Goal: Task Accomplishment & Management: Manage account settings

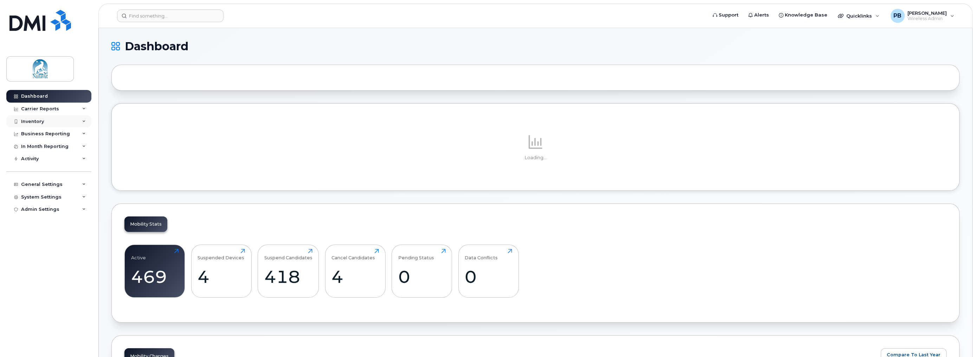
click at [32, 121] on div "Inventory" at bounding box center [32, 122] width 23 height 6
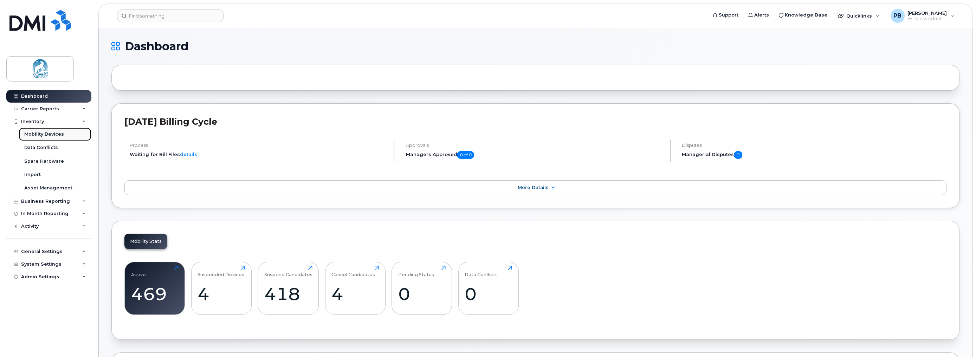
click at [44, 135] on div "Mobility Devices" at bounding box center [44, 134] width 40 height 6
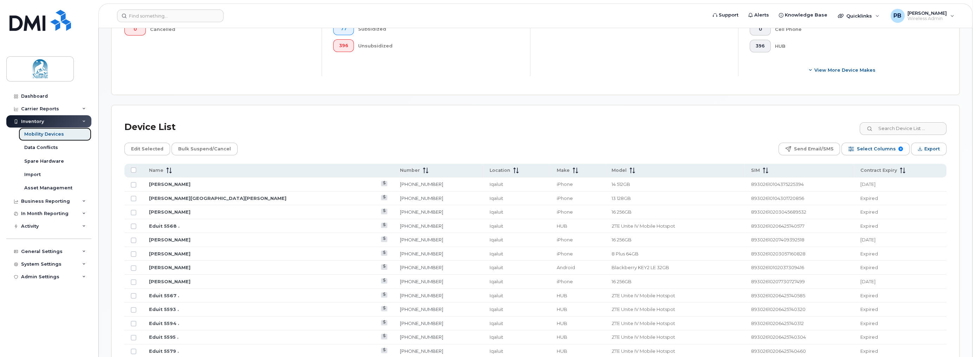
scroll to position [246, 0]
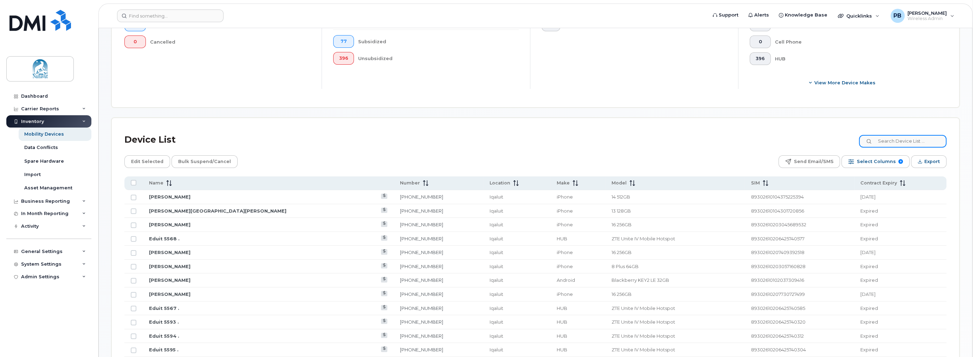
click at [896, 143] on input at bounding box center [903, 141] width 88 height 13
paste input "[PHONE_NUMBER]"
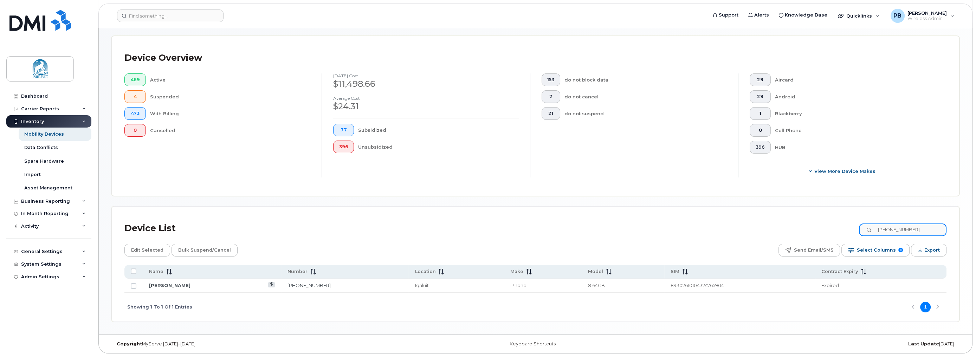
scroll to position [156, 0]
type input "[PHONE_NUMBER]"
drag, startPoint x: 165, startPoint y: 285, endPoint x: 251, endPoint y: 309, distance: 88.9
click at [165, 285] on link "[PERSON_NAME]" at bounding box center [169, 287] width 41 height 6
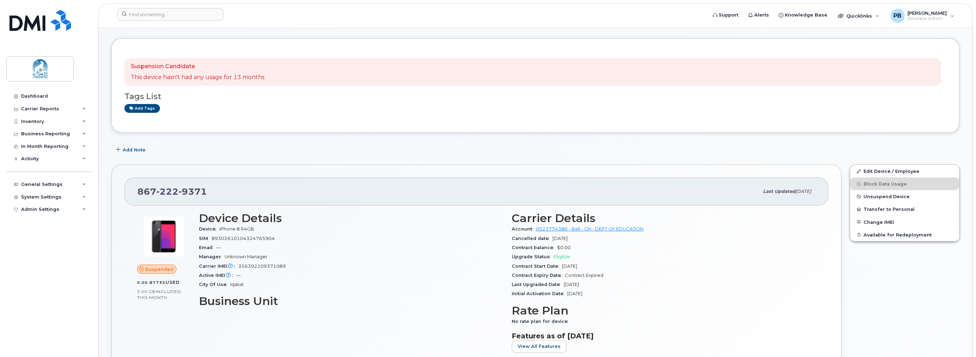
scroll to position [35, 0]
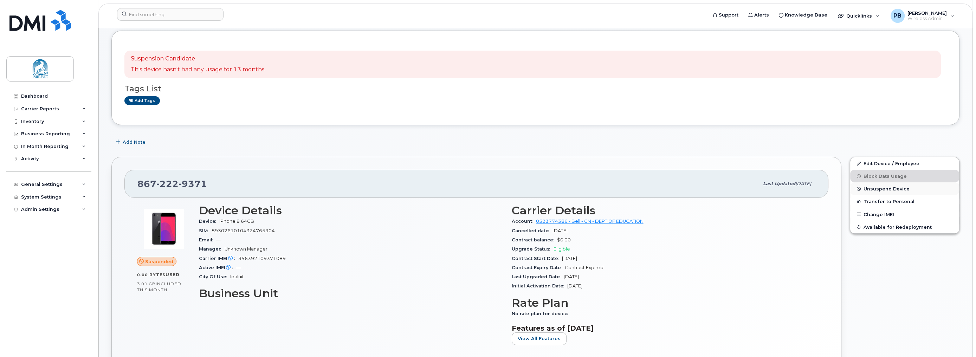
click at [883, 188] on span "Unsuspend Device" at bounding box center [887, 188] width 46 height 5
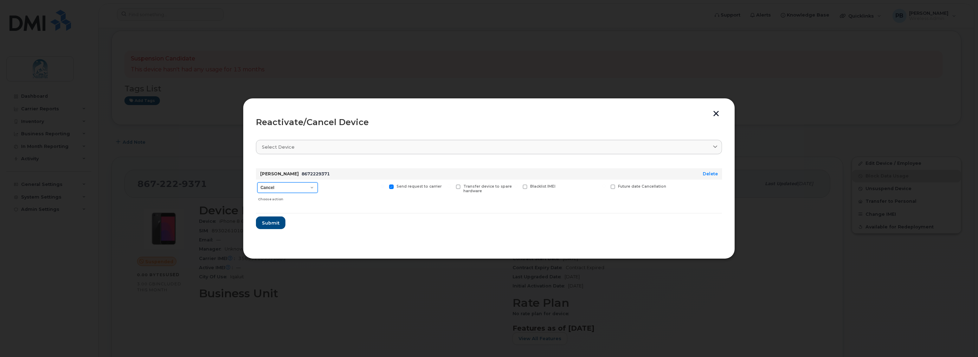
click at [312, 189] on select "Cancel Suspend - Extend Suspension Reactivate" at bounding box center [287, 187] width 60 height 11
select select "[object Object]"
click at [257, 182] on select "Cancel Suspend - Extend Suspension Reactivate" at bounding box center [287, 187] width 60 height 11
click at [269, 220] on span "Submit" at bounding box center [270, 223] width 18 height 7
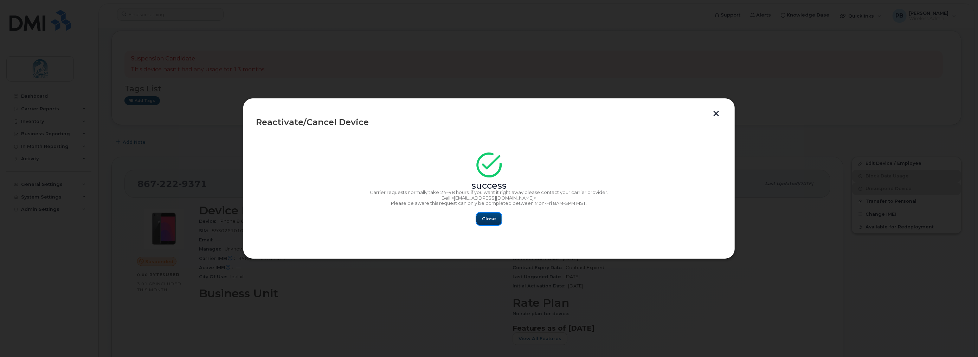
click at [486, 220] on span "Close" at bounding box center [489, 218] width 14 height 7
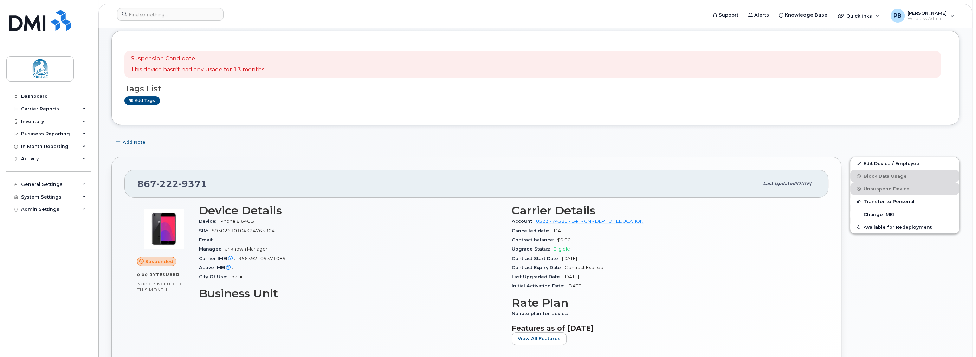
click at [388, 300] on h3 "Business Unit" at bounding box center [351, 293] width 304 height 13
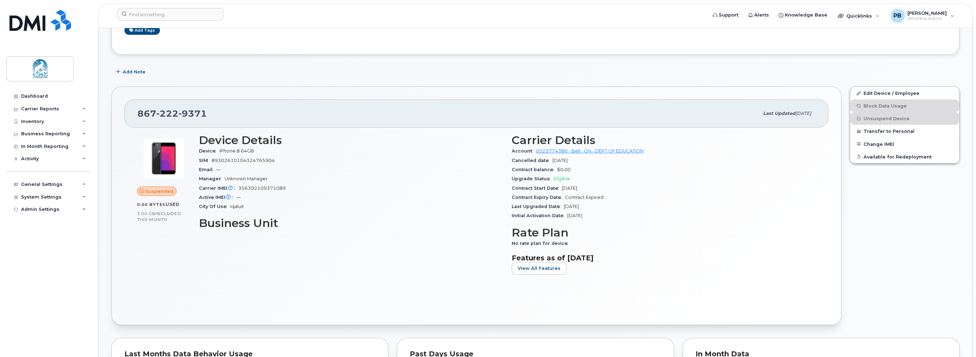
scroll to position [0, 0]
